Goal: Communication & Community: Answer question/provide support

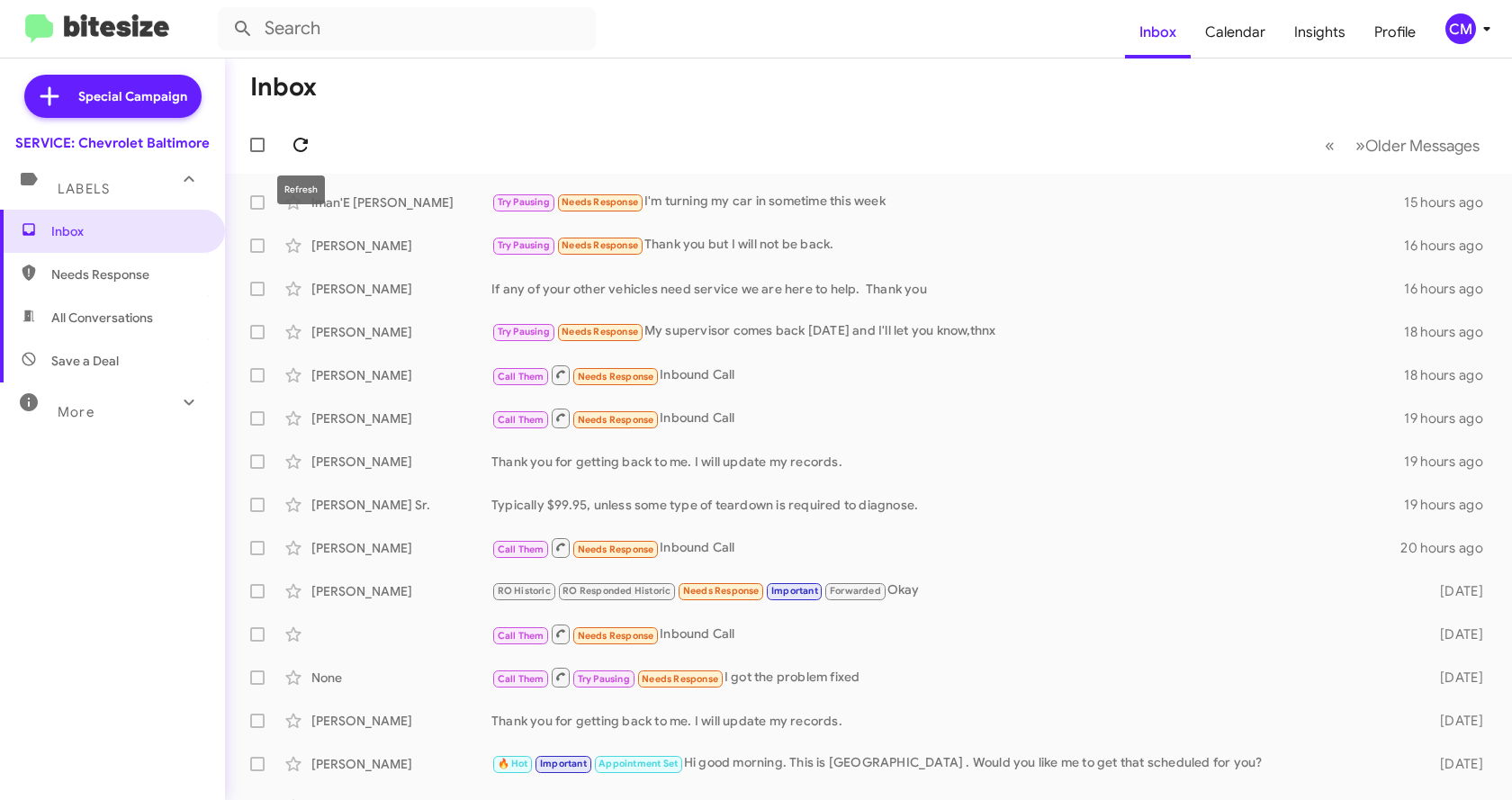
click at [303, 140] on icon at bounding box center [301, 145] width 22 height 22
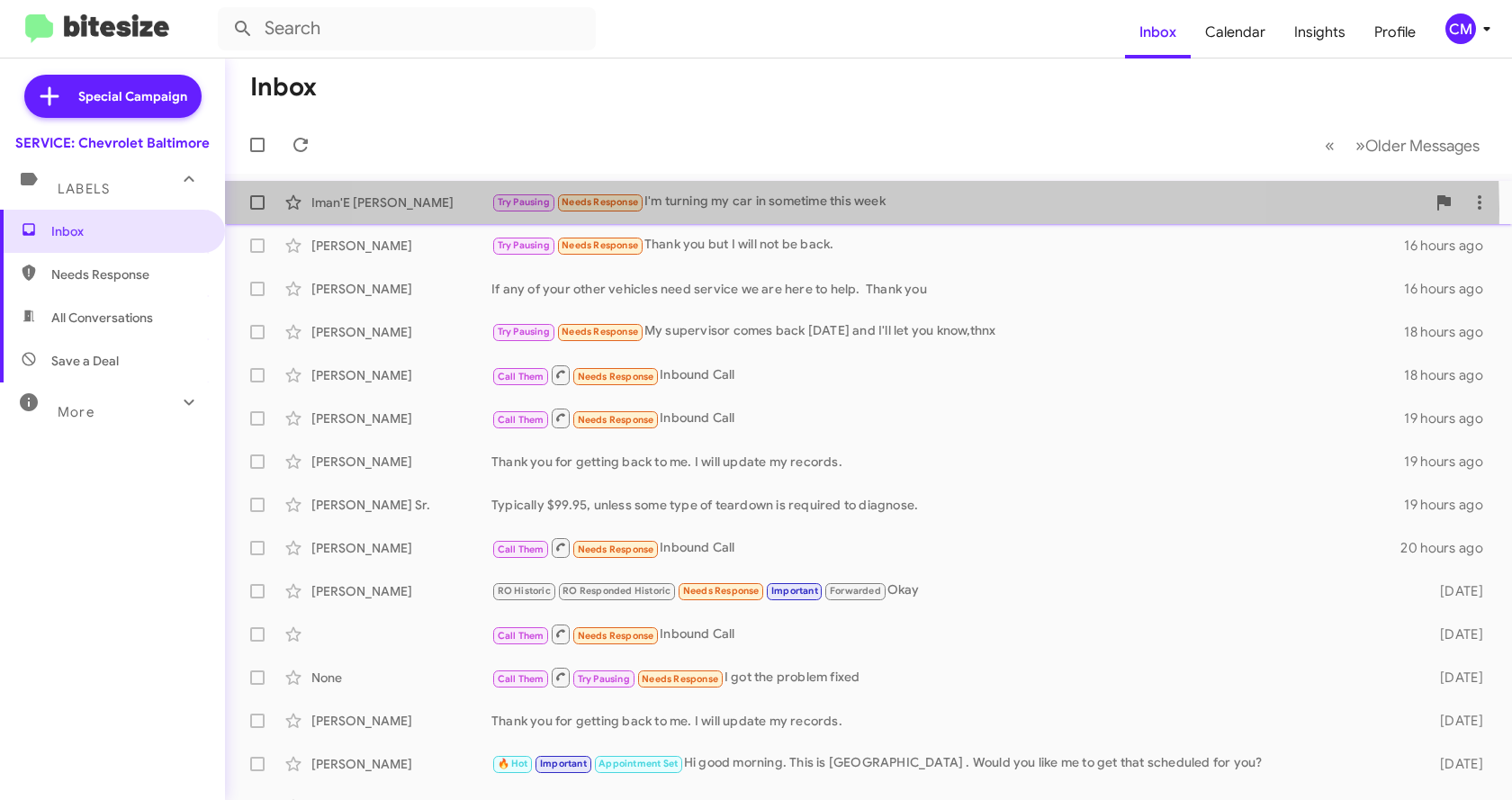
click at [810, 209] on div "Try Pausing Needs Response I'm turning my car in sometime this week" at bounding box center [958, 202] width 934 height 21
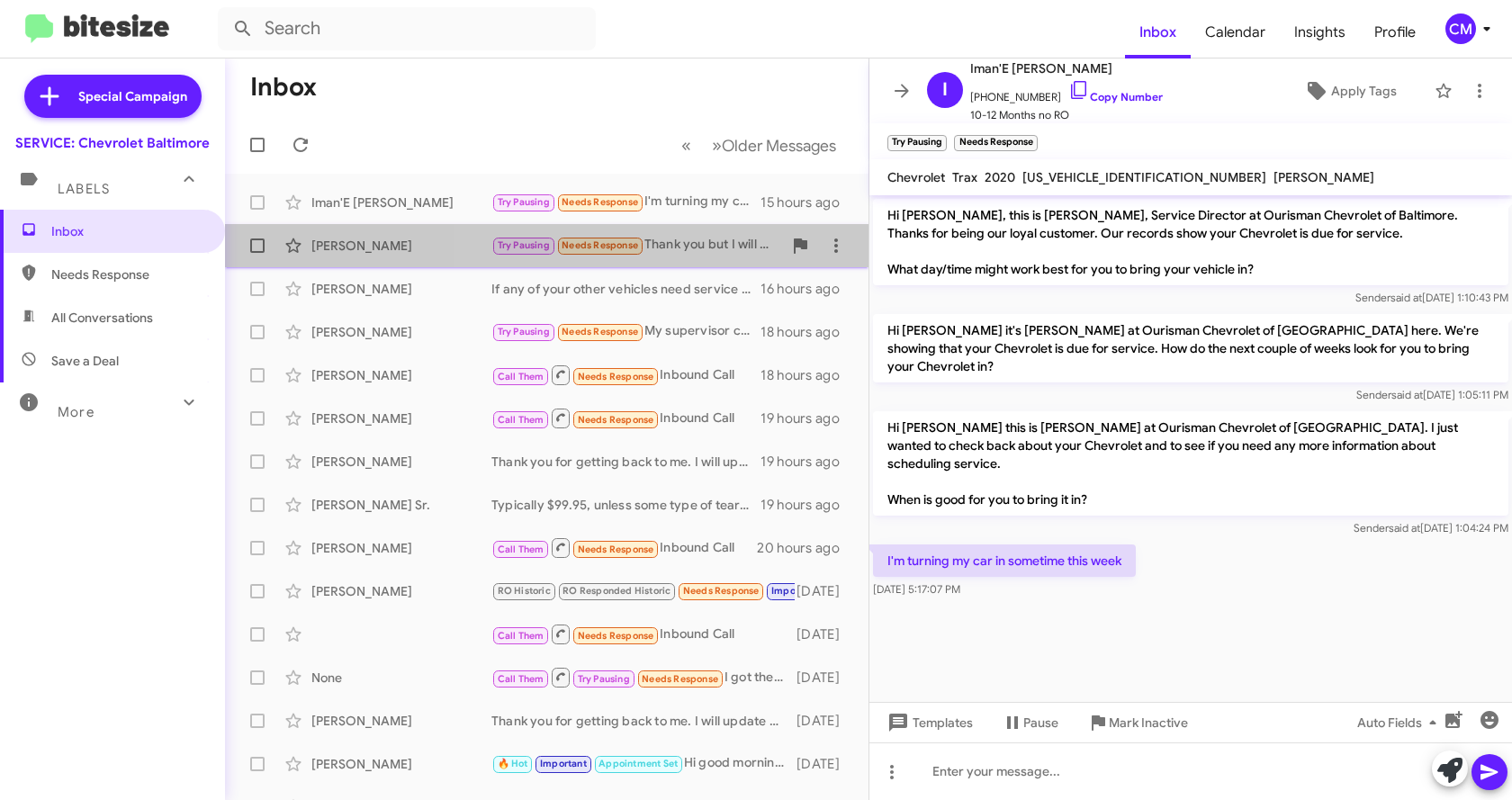
click at [664, 249] on div "Try Pausing Needs Response Thank you but I will not be back." at bounding box center [637, 245] width 291 height 21
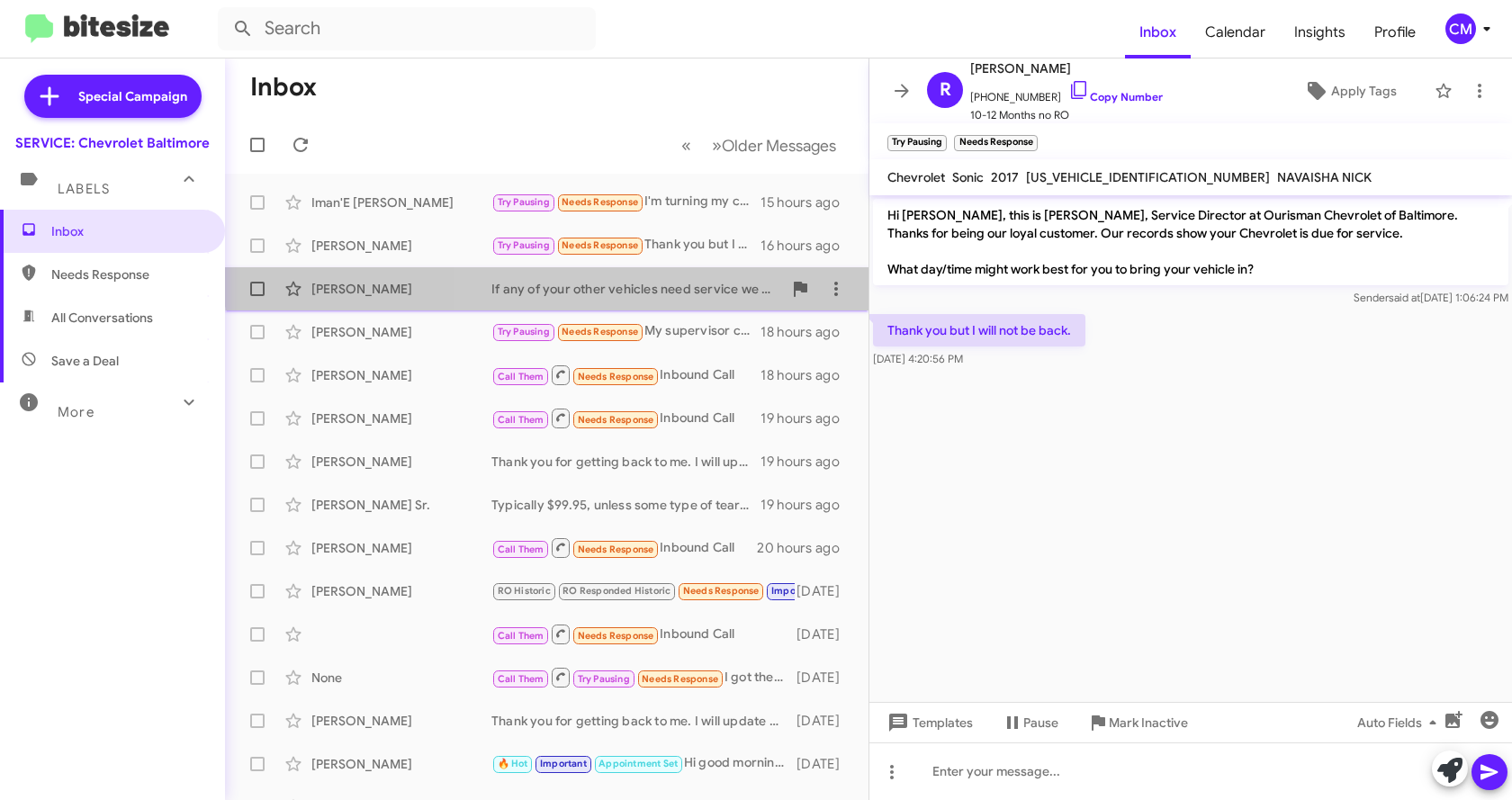
click at [618, 281] on div "If any of your other vehicles need service we are here to help. Thank you" at bounding box center [637, 289] width 291 height 18
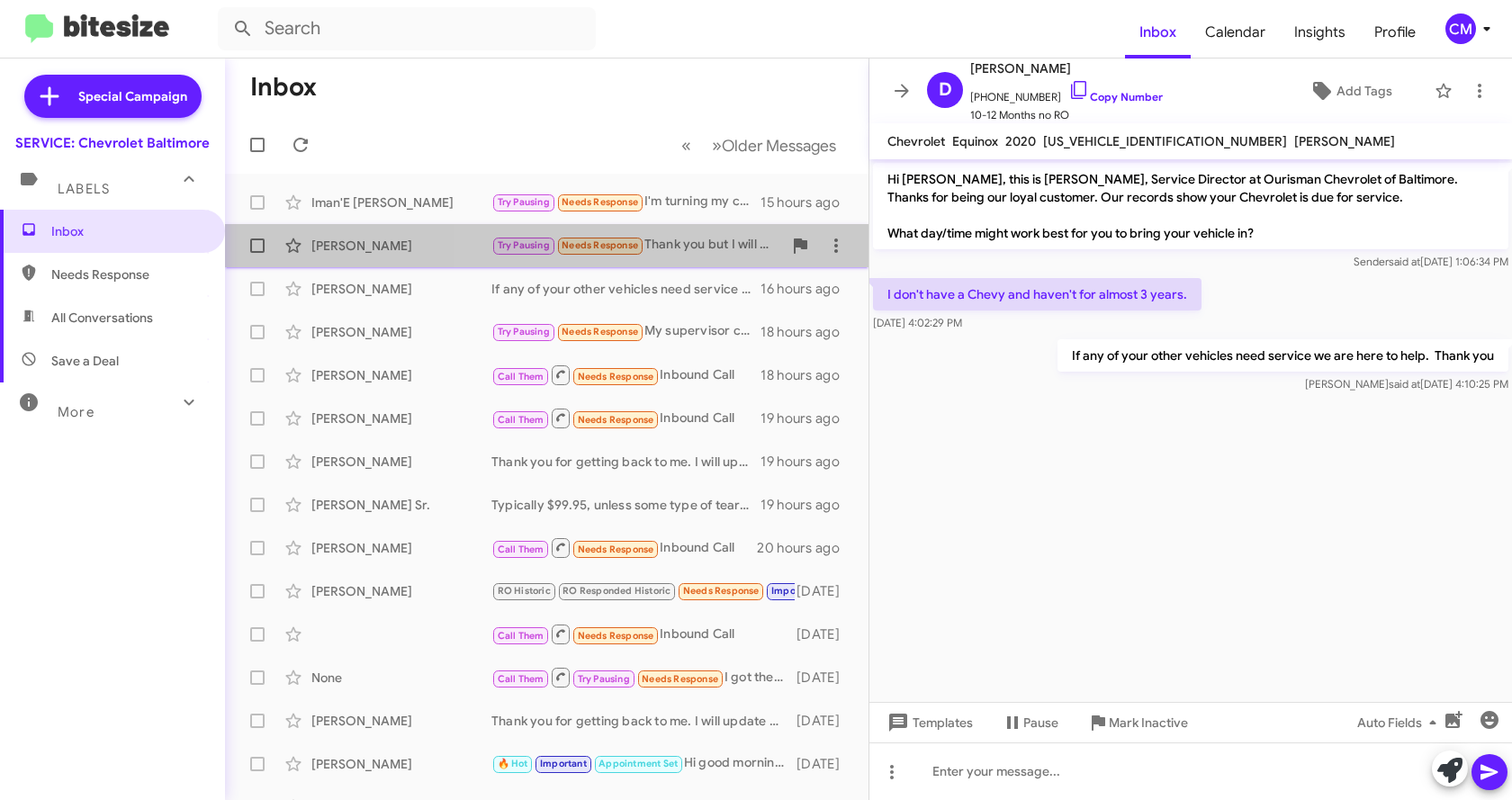
click at [680, 249] on div "Try Pausing Needs Response Thank you but I will not be back." at bounding box center [637, 245] width 291 height 21
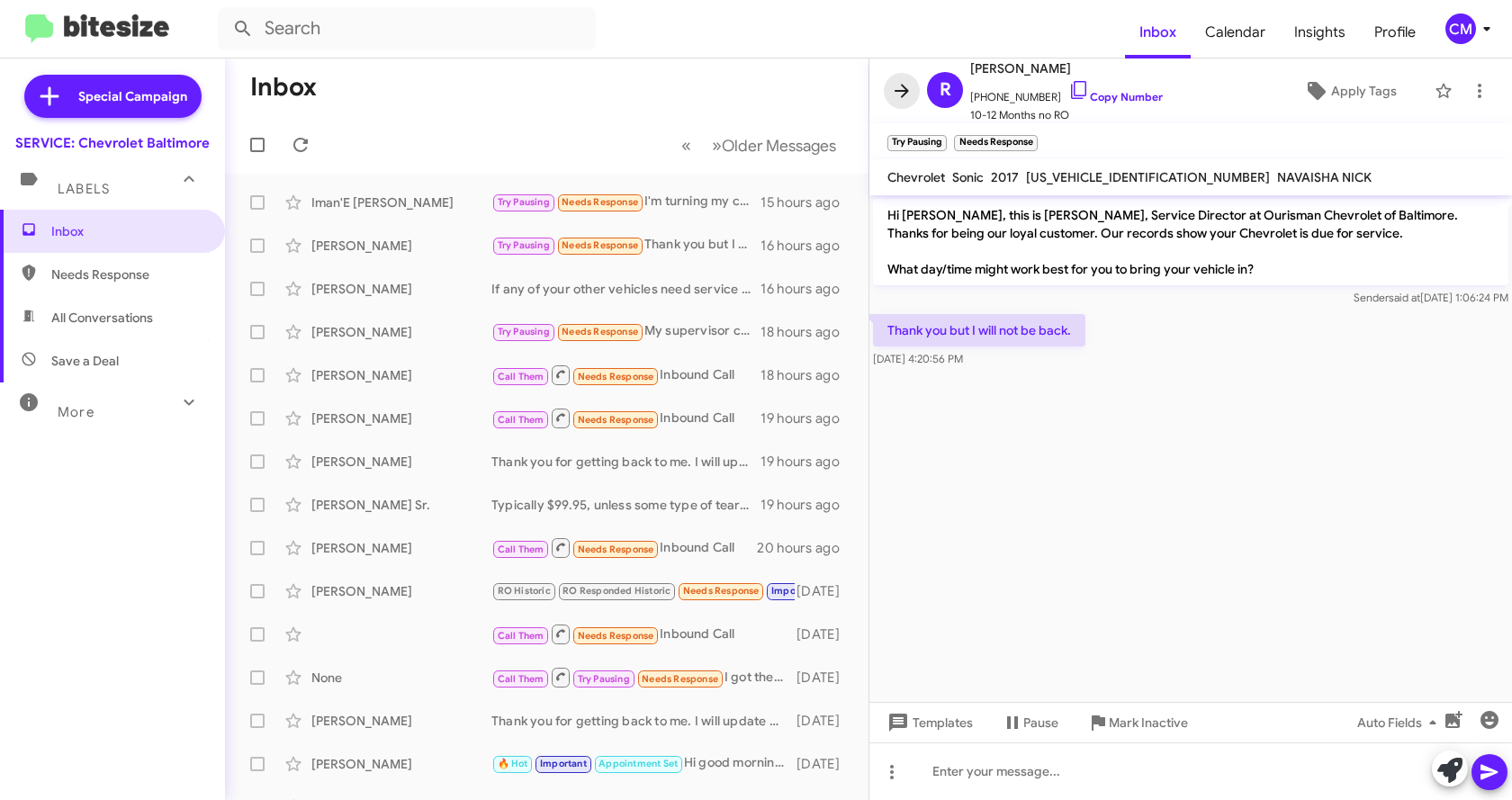
click at [892, 97] on icon at bounding box center [902, 91] width 22 height 22
